Goal: Task Accomplishment & Management: Use online tool/utility

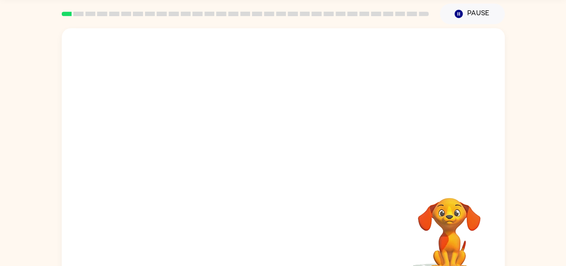
scroll to position [49, 0]
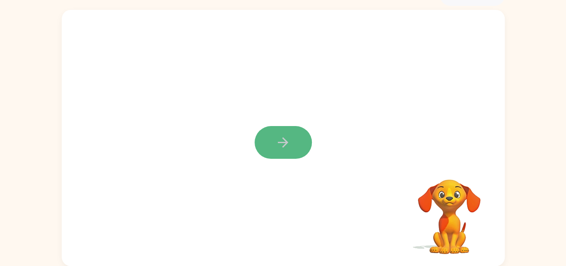
click at [285, 140] on icon "button" at bounding box center [283, 142] width 10 height 10
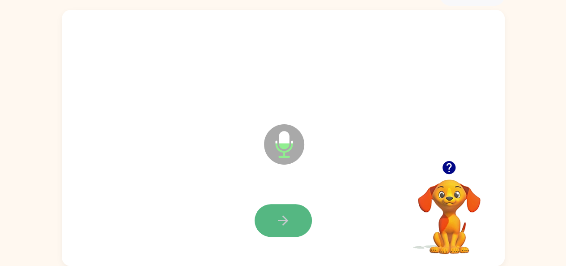
click at [292, 219] on button "button" at bounding box center [283, 220] width 57 height 33
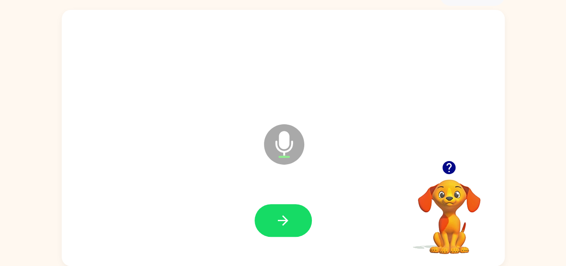
click at [276, 222] on icon "button" at bounding box center [283, 220] width 16 height 16
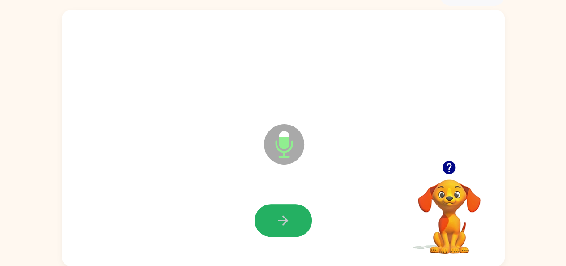
click at [276, 222] on icon "button" at bounding box center [283, 220] width 16 height 16
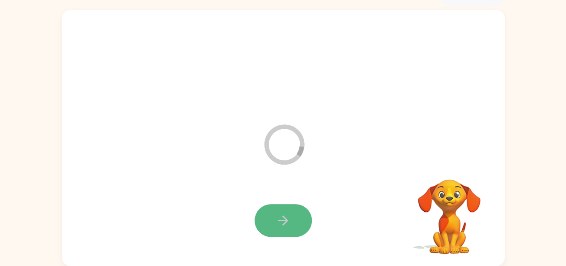
drag, startPoint x: 276, startPoint y: 222, endPoint x: 256, endPoint y: 216, distance: 20.7
click at [256, 216] on button "button" at bounding box center [283, 220] width 57 height 33
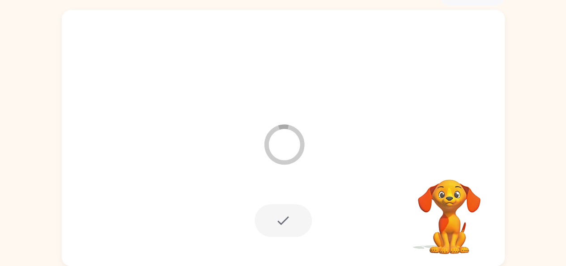
click at [277, 217] on div at bounding box center [283, 220] width 57 height 33
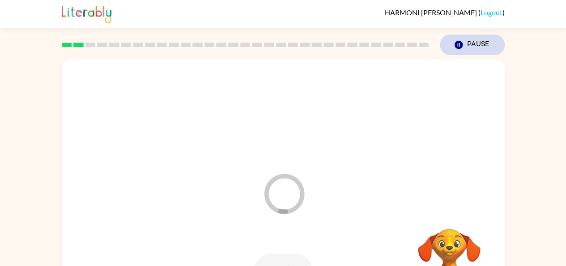
click at [469, 41] on button "Pause Pause" at bounding box center [472, 44] width 65 height 21
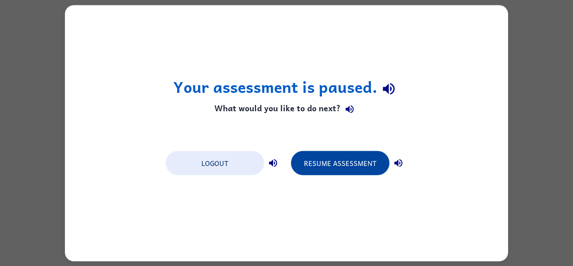
click at [367, 159] on button "Resume Assessment" at bounding box center [340, 162] width 99 height 24
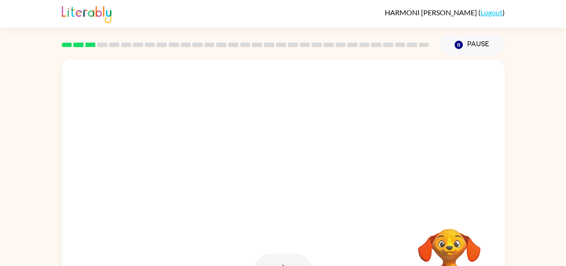
scroll to position [49, 0]
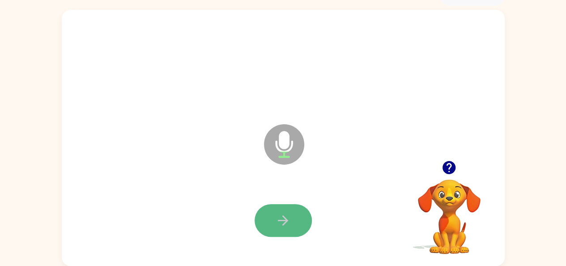
click at [287, 212] on icon "button" at bounding box center [283, 220] width 16 height 16
click at [297, 215] on button "button" at bounding box center [283, 220] width 57 height 33
click at [276, 219] on icon "button" at bounding box center [283, 220] width 16 height 16
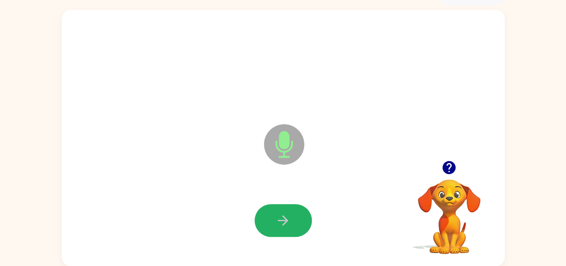
click at [276, 219] on icon "button" at bounding box center [283, 220] width 16 height 16
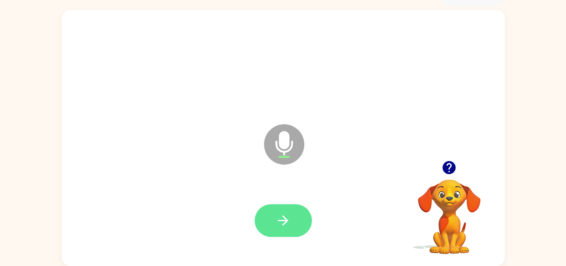
drag, startPoint x: 276, startPoint y: 219, endPoint x: 273, endPoint y: 210, distance: 9.5
click at [273, 210] on button "button" at bounding box center [283, 220] width 57 height 33
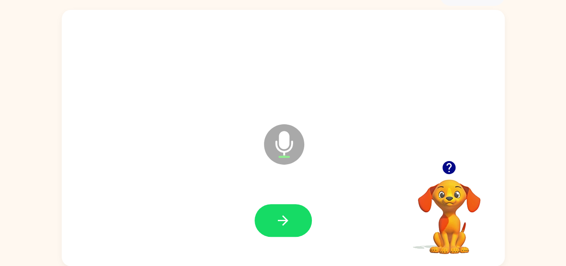
click at [273, 210] on button "button" at bounding box center [283, 220] width 57 height 33
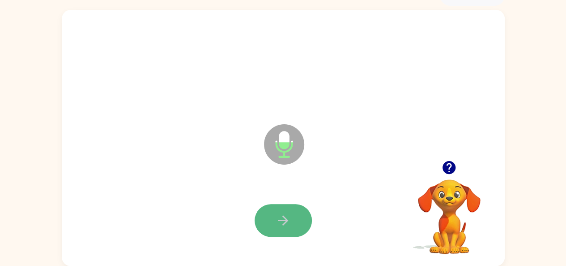
click at [273, 210] on button "button" at bounding box center [283, 220] width 57 height 33
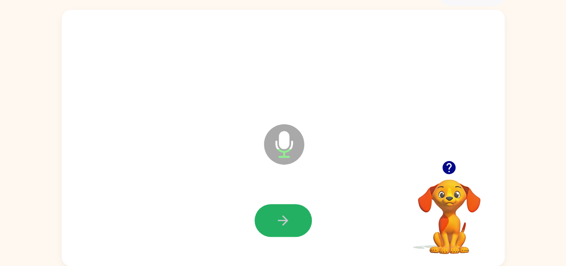
click at [273, 210] on button "button" at bounding box center [283, 220] width 57 height 33
click at [271, 213] on button "button" at bounding box center [283, 220] width 57 height 33
click at [271, 214] on button "button" at bounding box center [283, 220] width 57 height 33
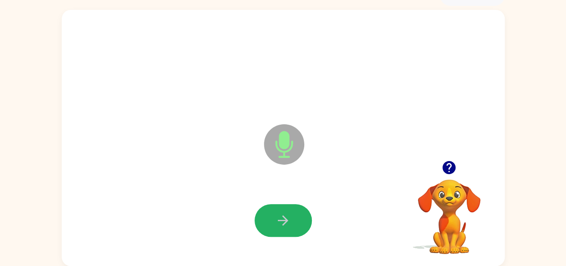
click at [271, 214] on button "button" at bounding box center [283, 220] width 57 height 33
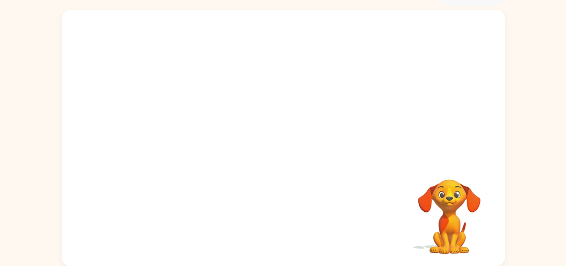
click at [271, 214] on div at bounding box center [283, 220] width 425 height 73
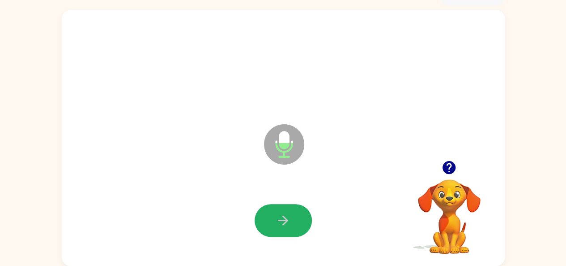
click at [271, 214] on button "button" at bounding box center [283, 220] width 57 height 33
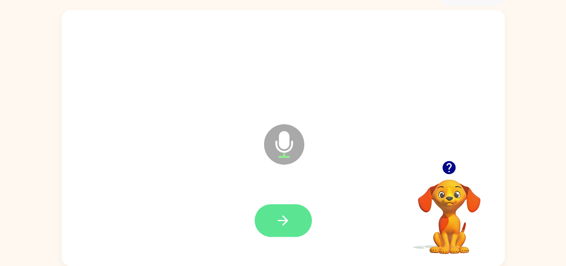
drag, startPoint x: 263, startPoint y: 231, endPoint x: 271, endPoint y: 214, distance: 18.8
click at [271, 214] on button "button" at bounding box center [283, 220] width 57 height 33
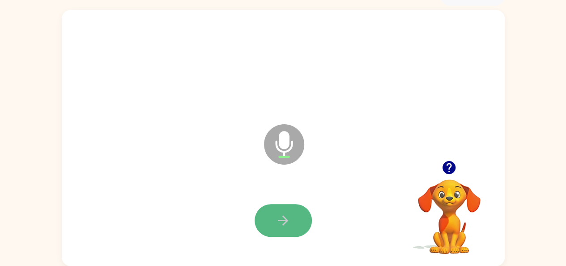
click at [270, 216] on button "button" at bounding box center [283, 220] width 57 height 33
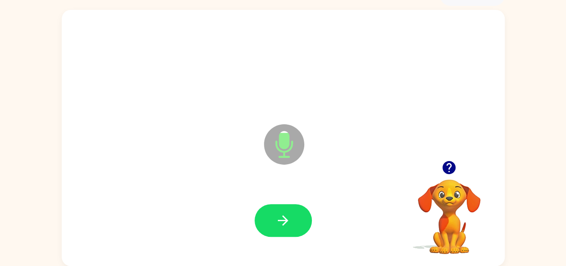
click at [270, 216] on button "button" at bounding box center [283, 220] width 57 height 33
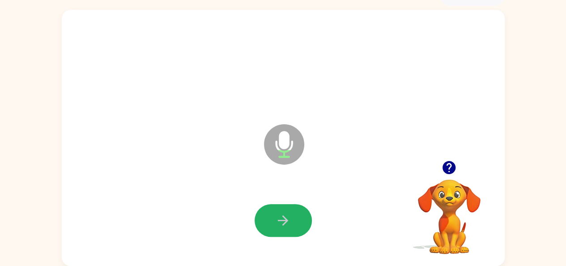
click at [270, 216] on button "button" at bounding box center [283, 220] width 57 height 33
click at [279, 221] on icon "button" at bounding box center [283, 220] width 16 height 16
click at [284, 216] on icon "button" at bounding box center [283, 220] width 10 height 10
click at [274, 222] on button "button" at bounding box center [283, 220] width 57 height 33
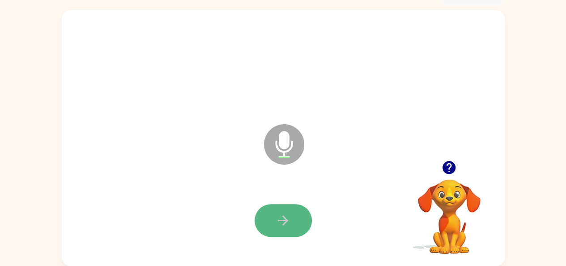
click at [290, 218] on icon "button" at bounding box center [283, 220] width 16 height 16
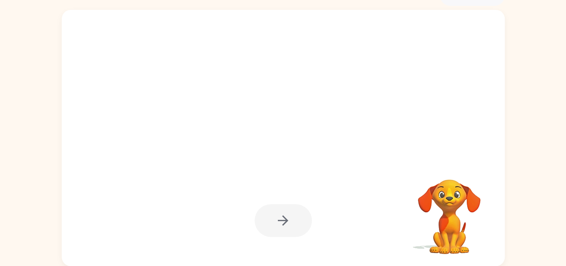
click at [260, 201] on div at bounding box center [283, 220] width 425 height 73
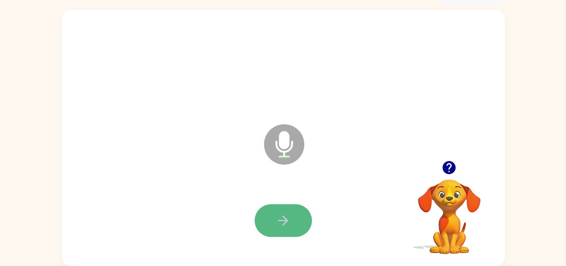
click at [273, 210] on button "button" at bounding box center [283, 220] width 57 height 33
click at [284, 211] on button "button" at bounding box center [283, 220] width 57 height 33
click at [284, 222] on icon "button" at bounding box center [283, 220] width 16 height 16
click at [273, 214] on button "button" at bounding box center [283, 220] width 57 height 33
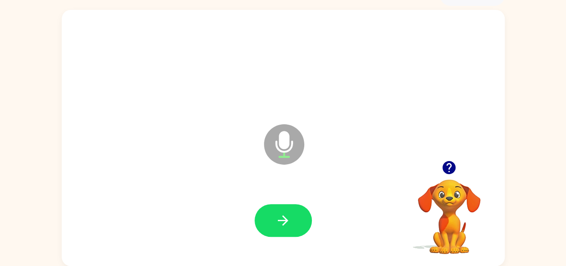
click at [273, 217] on button "button" at bounding box center [283, 220] width 57 height 33
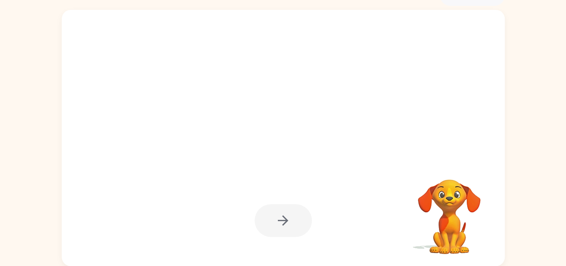
click at [273, 217] on div at bounding box center [283, 220] width 57 height 33
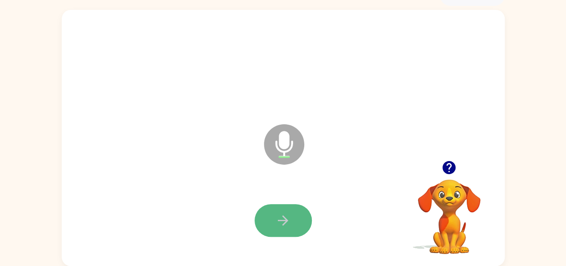
click at [282, 220] on icon "button" at bounding box center [283, 220] width 10 height 10
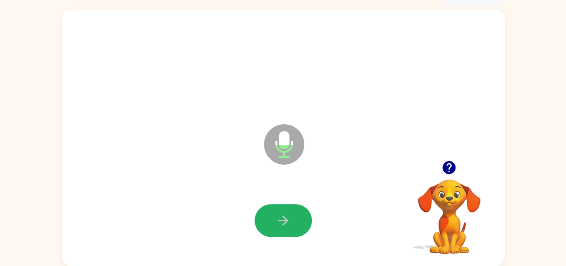
click at [282, 220] on icon "button" at bounding box center [283, 220] width 10 height 10
drag, startPoint x: 572, startPoint y: 97, endPoint x: 532, endPoint y: 44, distance: 66.2
click at [532, 44] on div "Microphone The Microphone is here when it is your turn to talk Your browser mus…" at bounding box center [283, 136] width 566 height 260
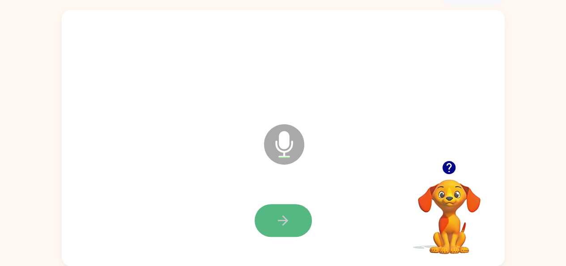
click at [279, 219] on icon "button" at bounding box center [283, 220] width 16 height 16
click at [149, 177] on div "Microphone The Microphone is here when it is your turn to talk" at bounding box center [283, 138] width 443 height 256
click at [302, 220] on button "button" at bounding box center [283, 220] width 57 height 33
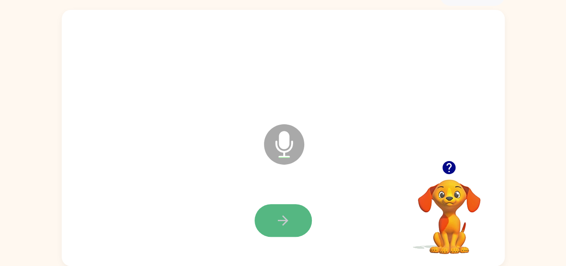
click at [270, 214] on button "button" at bounding box center [283, 220] width 57 height 33
click at [279, 206] on button "button" at bounding box center [283, 220] width 57 height 33
click at [296, 216] on button "button" at bounding box center [283, 220] width 57 height 33
click at [296, 219] on button "button" at bounding box center [283, 220] width 57 height 33
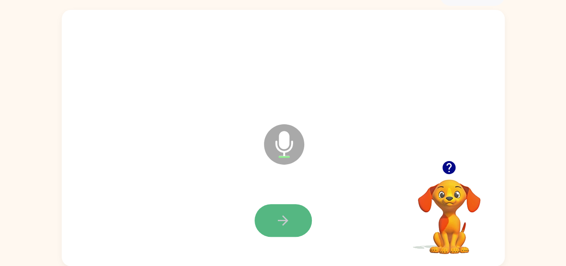
click at [282, 215] on icon "button" at bounding box center [283, 220] width 16 height 16
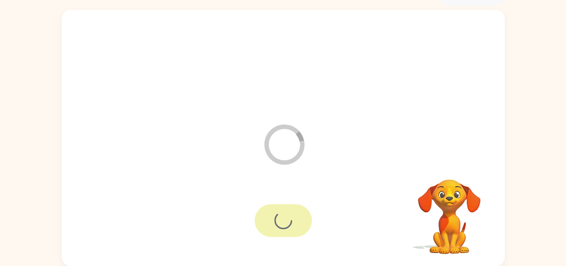
scroll to position [33, 0]
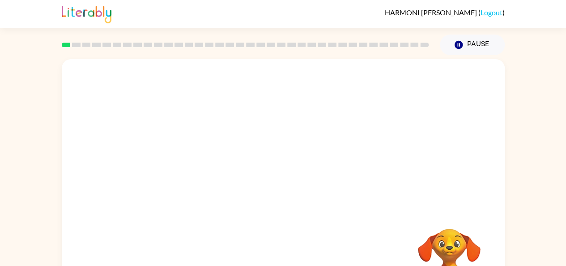
scroll to position [49, 0]
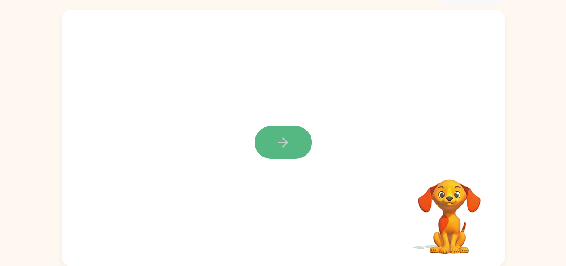
click at [297, 137] on button "button" at bounding box center [283, 142] width 57 height 33
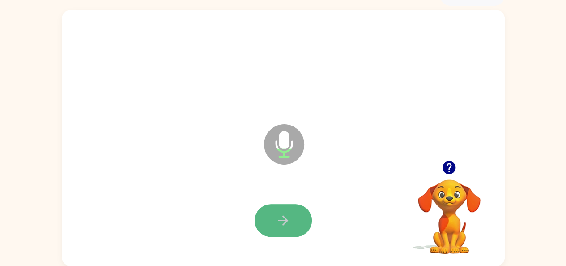
click at [267, 220] on button "button" at bounding box center [283, 220] width 57 height 33
click at [258, 215] on button "button" at bounding box center [283, 220] width 57 height 33
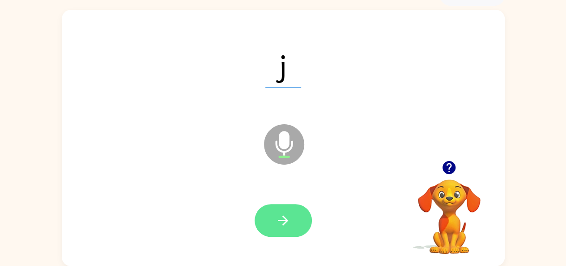
click at [264, 215] on button "button" at bounding box center [283, 220] width 57 height 33
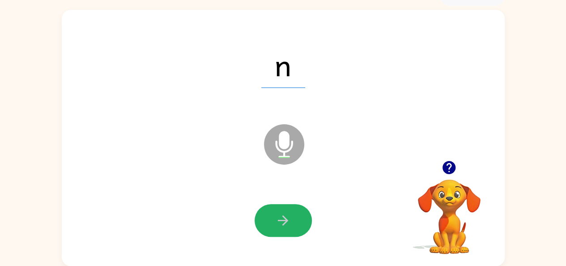
click at [264, 215] on button "button" at bounding box center [283, 220] width 57 height 33
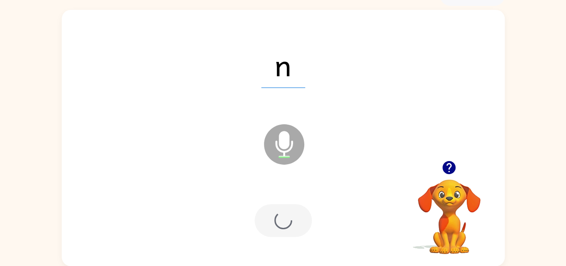
click at [264, 215] on div at bounding box center [283, 220] width 57 height 33
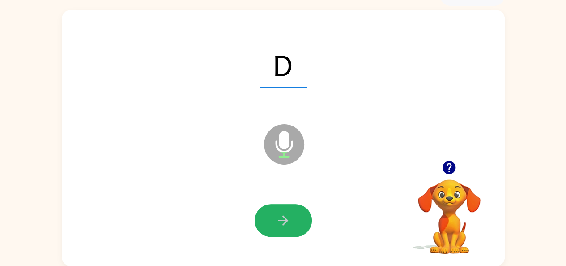
drag, startPoint x: 264, startPoint y: 215, endPoint x: 266, endPoint y: 225, distance: 10.1
click at [266, 225] on button "button" at bounding box center [283, 220] width 57 height 33
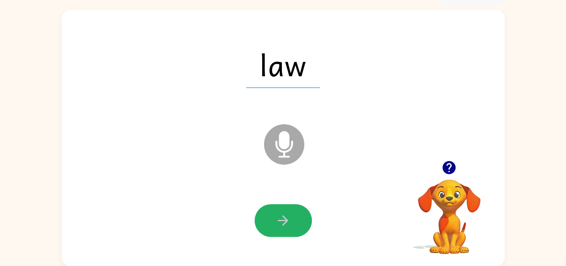
click at [266, 225] on button "button" at bounding box center [283, 220] width 57 height 33
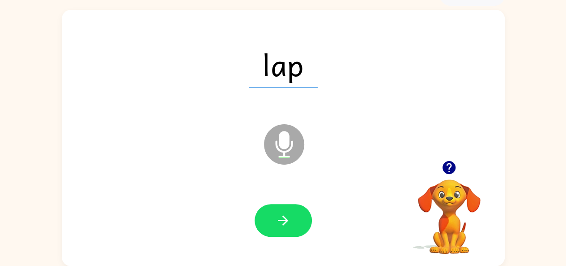
click at [266, 225] on button "button" at bounding box center [283, 220] width 57 height 33
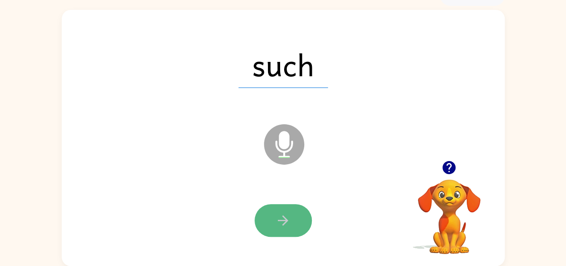
click at [268, 226] on button "button" at bounding box center [283, 220] width 57 height 33
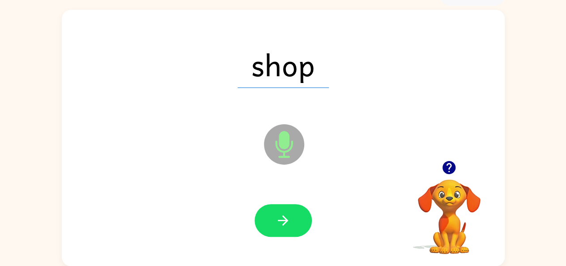
click at [268, 227] on button "button" at bounding box center [283, 220] width 57 height 33
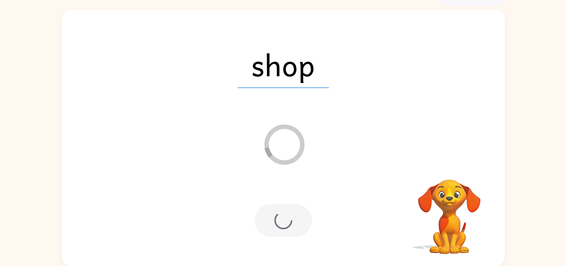
click at [268, 227] on div at bounding box center [283, 220] width 57 height 33
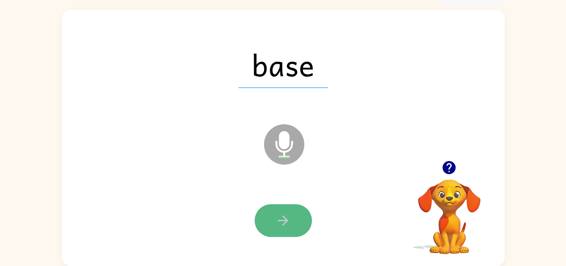
click at [282, 208] on button "button" at bounding box center [283, 220] width 57 height 33
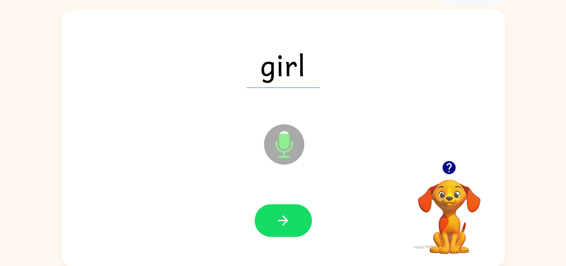
click at [282, 208] on button "button" at bounding box center [283, 220] width 57 height 33
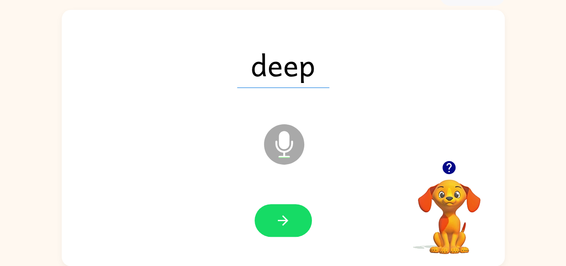
click at [279, 222] on icon "button" at bounding box center [283, 220] width 16 height 16
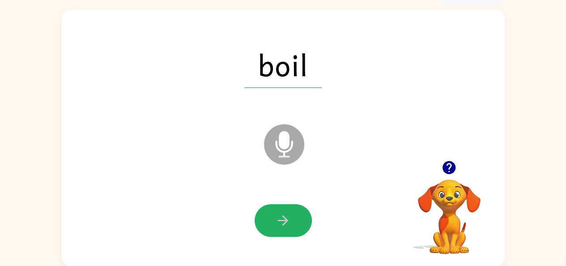
click at [290, 219] on icon "button" at bounding box center [283, 220] width 16 height 16
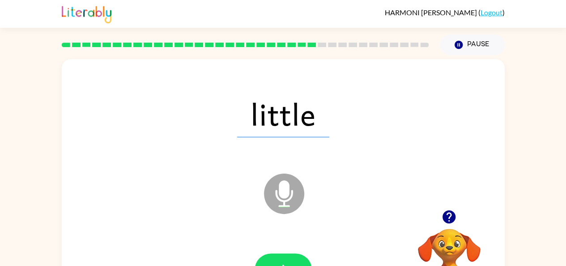
scroll to position [0, 0]
click at [474, 45] on button "Pause Pause" at bounding box center [472, 44] width 65 height 21
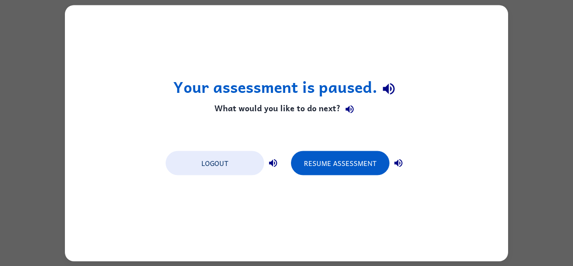
click at [332, 246] on div "Your assessment is paused. What would you like to do next? Logout Resume Assess…" at bounding box center [286, 133] width 443 height 256
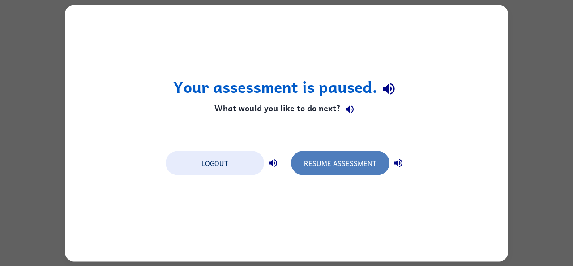
click at [323, 160] on button "Resume Assessment" at bounding box center [340, 162] width 99 height 24
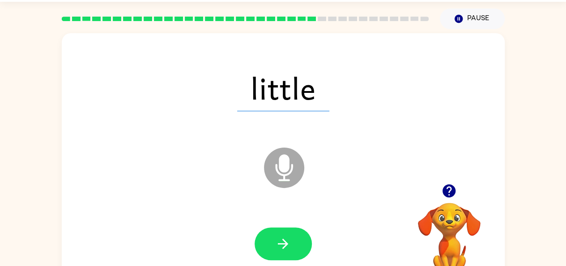
scroll to position [49, 0]
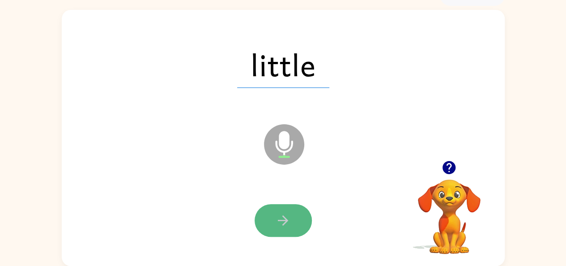
click at [285, 218] on icon "button" at bounding box center [283, 220] width 10 height 10
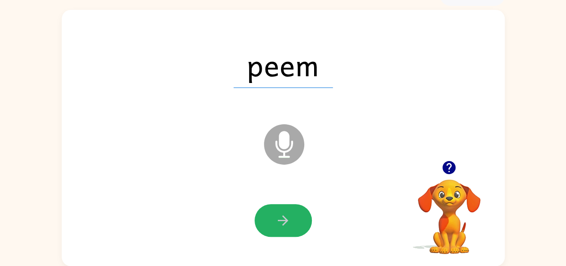
click at [287, 217] on icon "button" at bounding box center [283, 220] width 16 height 16
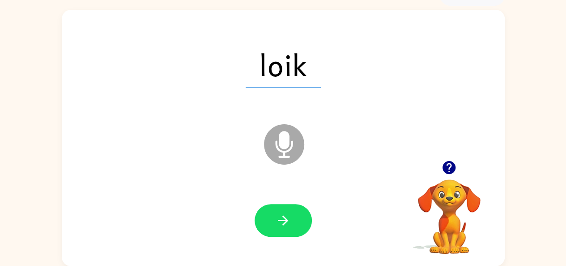
click at [287, 217] on icon "button" at bounding box center [283, 220] width 16 height 16
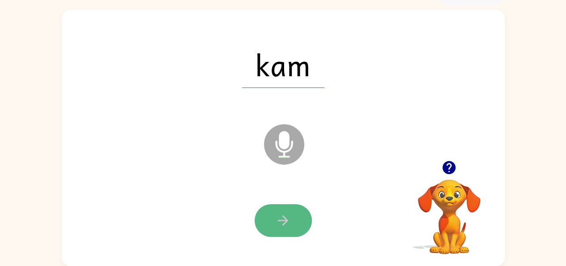
click at [283, 214] on icon "button" at bounding box center [283, 220] width 16 height 16
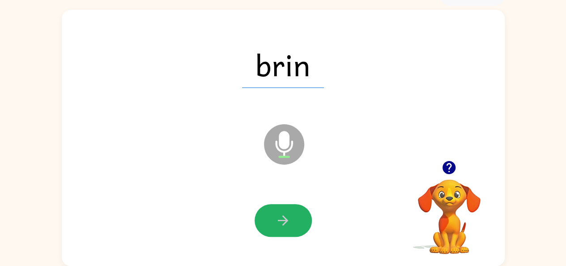
click at [283, 214] on icon "button" at bounding box center [283, 220] width 16 height 16
click at [286, 214] on icon "button" at bounding box center [283, 220] width 16 height 16
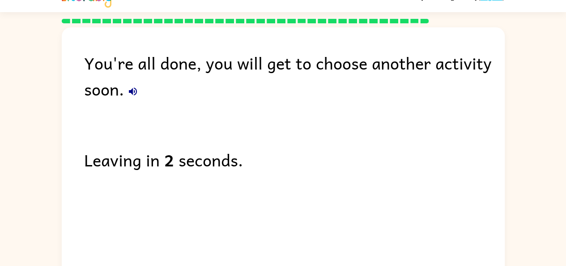
scroll to position [0, 0]
